Goal: Information Seeking & Learning: Check status

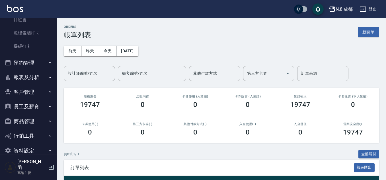
scroll to position [148, 0]
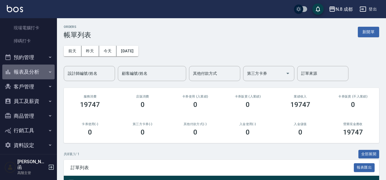
click at [34, 71] on button "報表及分析" at bounding box center [28, 72] width 52 height 15
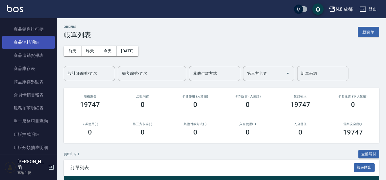
scroll to position [461, 0]
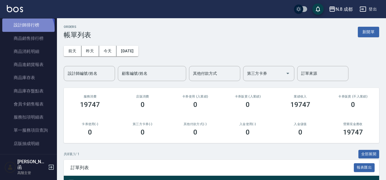
click at [26, 30] on link "設計師排行榜" at bounding box center [28, 25] width 52 height 13
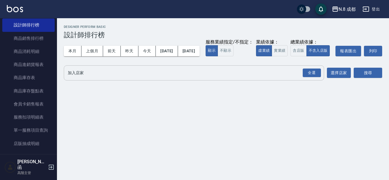
click at [88, 78] on input "加入店家" at bounding box center [189, 73] width 246 height 10
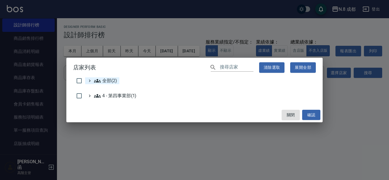
click at [101, 82] on span "全部(2)" at bounding box center [105, 80] width 23 height 7
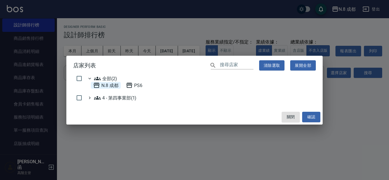
click at [103, 85] on 成都 "N.8 成都" at bounding box center [105, 85] width 25 height 7
click at [313, 115] on button "確認" at bounding box center [311, 117] width 18 height 11
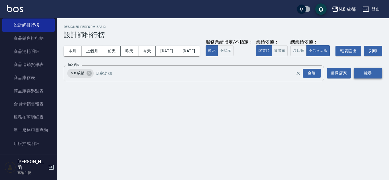
click at [363, 79] on button "搜尋" at bounding box center [368, 73] width 28 height 11
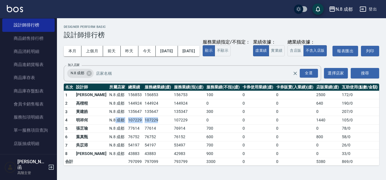
drag, startPoint x: 98, startPoint y: 132, endPoint x: 148, endPoint y: 131, distance: 50.4
click at [148, 125] on tr "4 明祥[PERSON_NAME]8 成都 107229 107229 107229 0 0 0 1440 105 / 0" at bounding box center [221, 120] width 315 height 9
click at [175, 133] on td "76914" at bounding box center [188, 128] width 32 height 9
click at [98, 50] on button "上個月" at bounding box center [92, 51] width 22 height 11
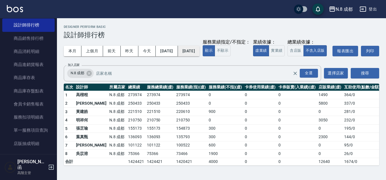
click at [200, 52] on button "[DATE]" at bounding box center [189, 51] width 22 height 11
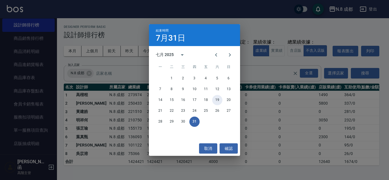
click at [218, 100] on button "19" at bounding box center [217, 100] width 10 height 10
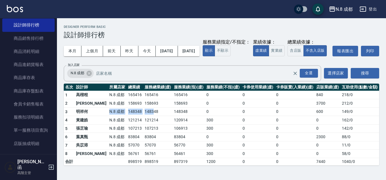
drag, startPoint x: 103, startPoint y: 120, endPoint x: 139, endPoint y: 120, distance: 35.9
click at [139, 116] on tr "3 明祥[PERSON_NAME]8 成都 148348 148348 148348 0 0 0 600 149 / 0" at bounding box center [221, 112] width 315 height 9
click at [77, 50] on button "本月" at bounding box center [73, 51] width 18 height 11
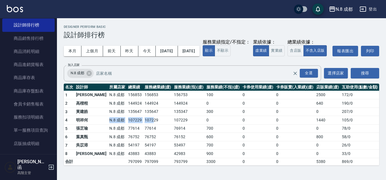
drag, startPoint x: 133, startPoint y: 130, endPoint x: 139, endPoint y: 130, distance: 5.7
click at [139, 125] on tr "4 明祥[PERSON_NAME]8 成都 107229 107229 107229 0 0 0 1440 105 / 0" at bounding box center [221, 120] width 315 height 9
click at [147, 125] on td "107229" at bounding box center [158, 120] width 30 height 9
